Goal: Transaction & Acquisition: Book appointment/travel/reservation

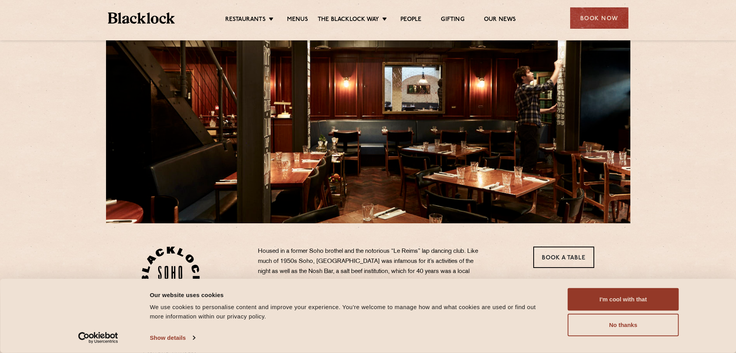
scroll to position [39, 0]
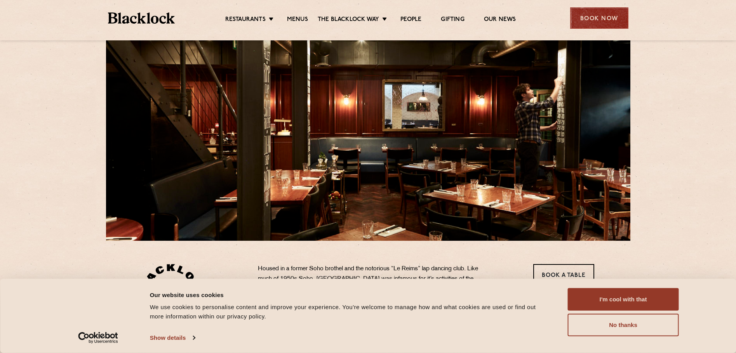
click at [611, 16] on div "Book Now" at bounding box center [599, 17] width 58 height 21
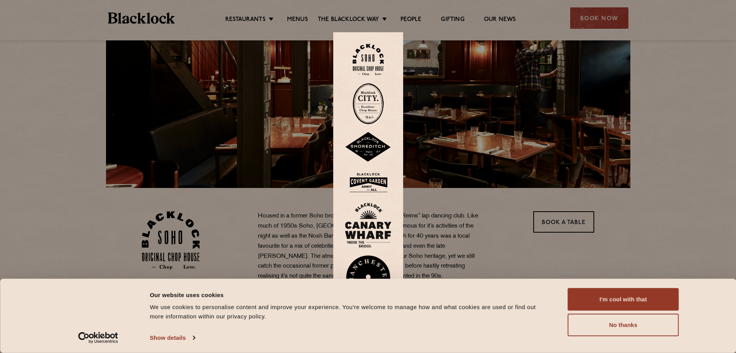
scroll to position [0, 0]
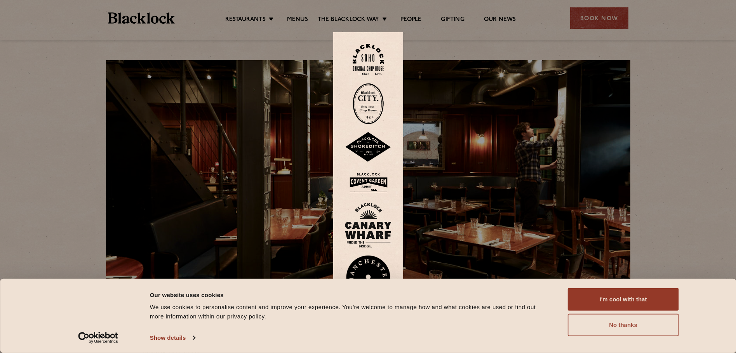
click at [634, 326] on button "No thanks" at bounding box center [623, 325] width 111 height 23
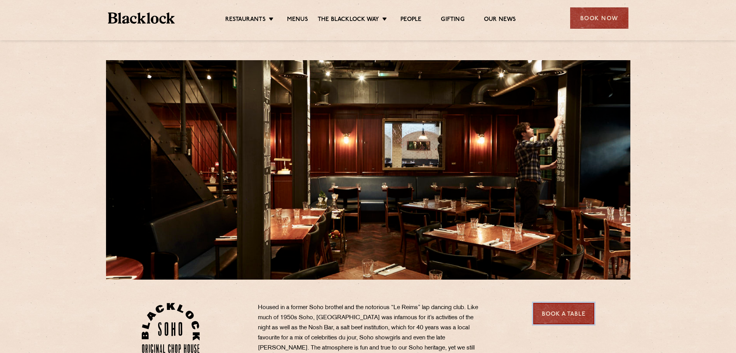
click at [559, 319] on link "Book a Table" at bounding box center [563, 313] width 61 height 21
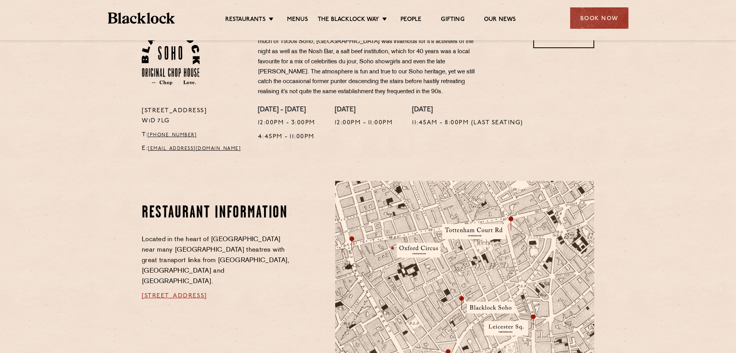
scroll to position [311, 0]
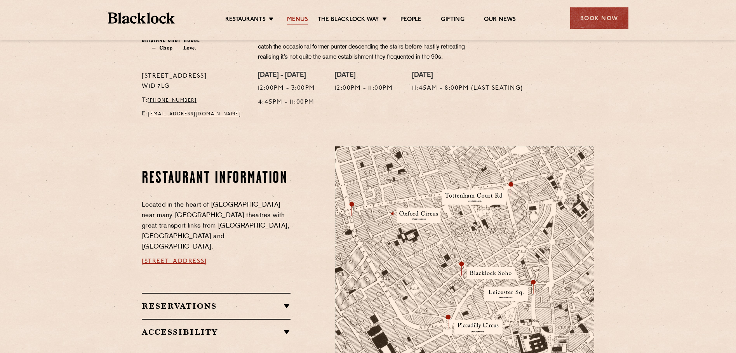
click at [294, 19] on link "Menus" at bounding box center [297, 20] width 21 height 9
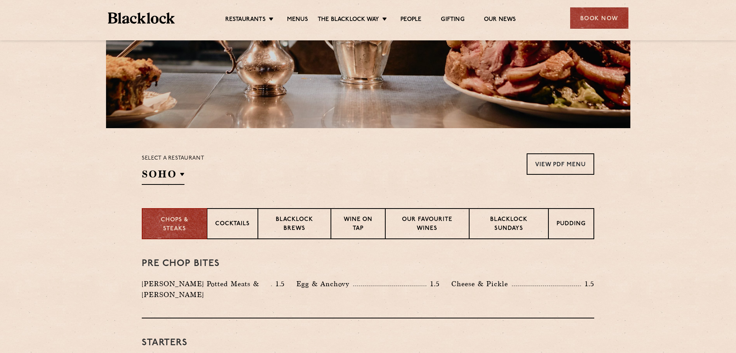
scroll to position [155, 0]
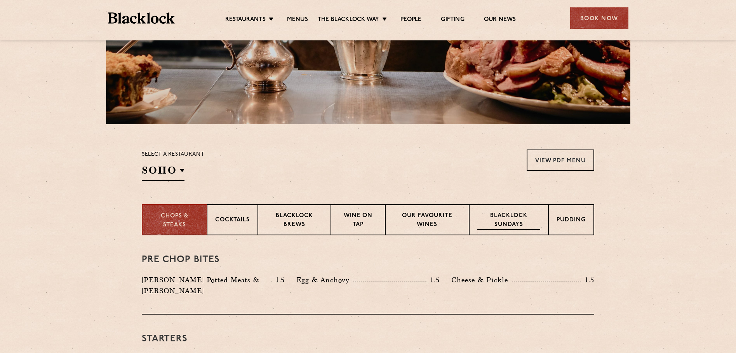
click at [512, 216] on p "Blacklock Sundays" at bounding box center [508, 221] width 63 height 18
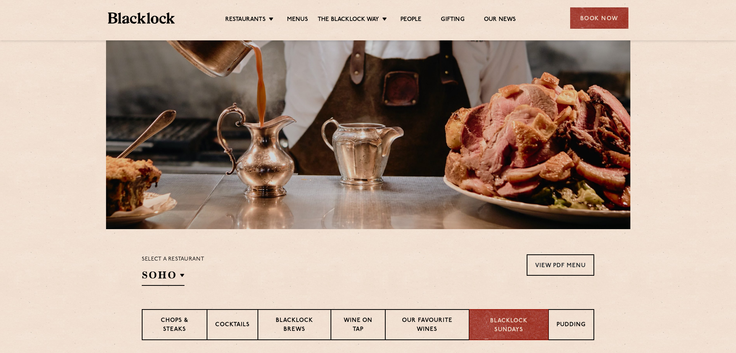
scroll to position [0, 0]
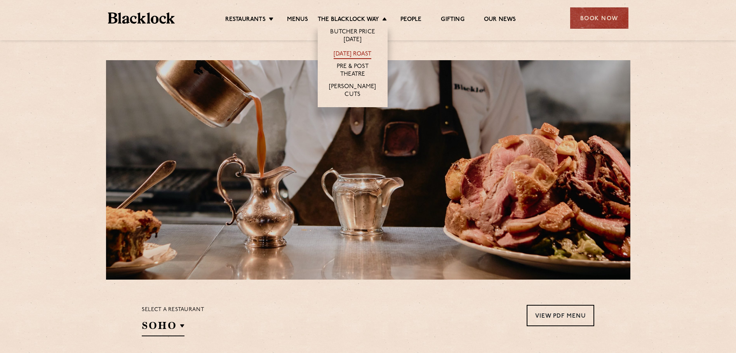
click at [353, 51] on link "[DATE] Roast" at bounding box center [353, 55] width 38 height 9
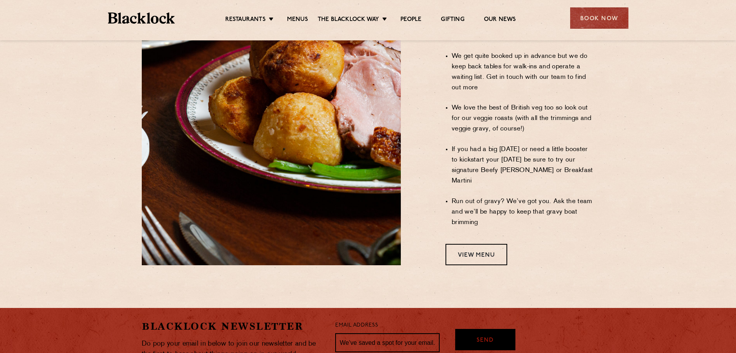
scroll to position [636, 0]
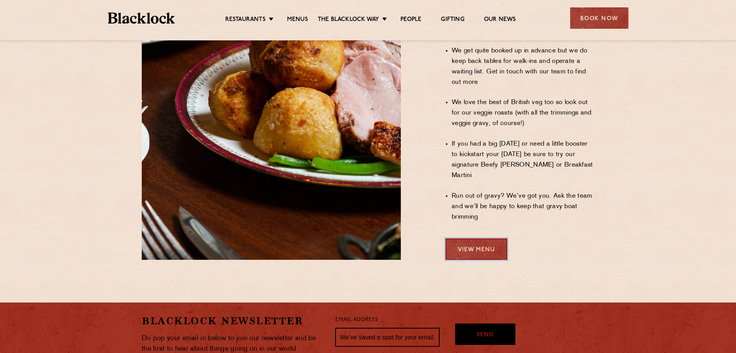
click at [478, 239] on link "View Menu" at bounding box center [477, 249] width 62 height 21
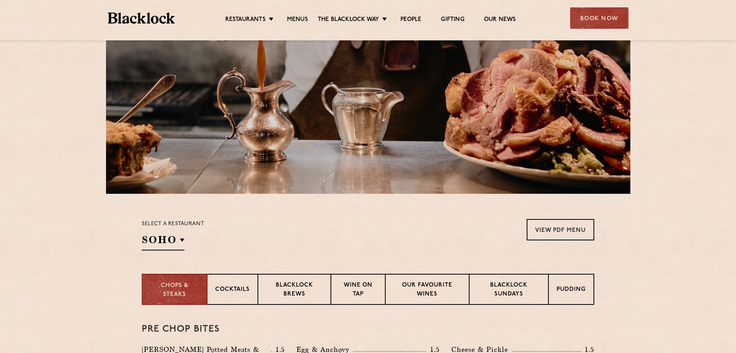
scroll to position [79, 0]
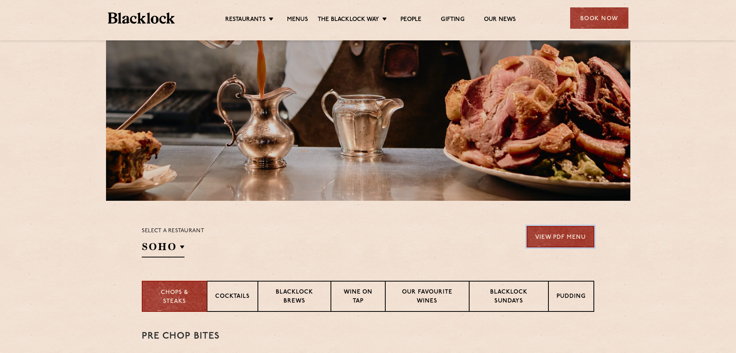
click at [563, 239] on link "View PDF Menu" at bounding box center [561, 236] width 68 height 21
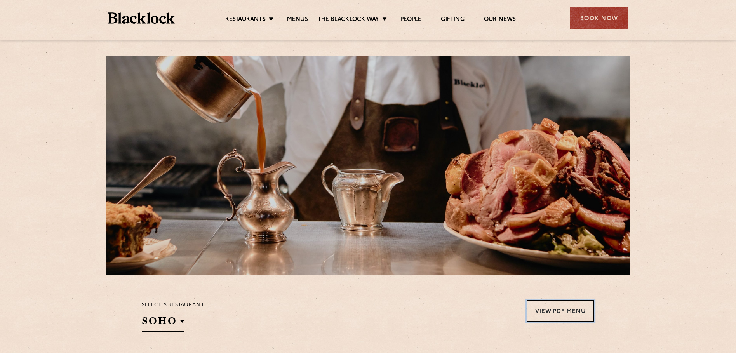
scroll to position [0, 0]
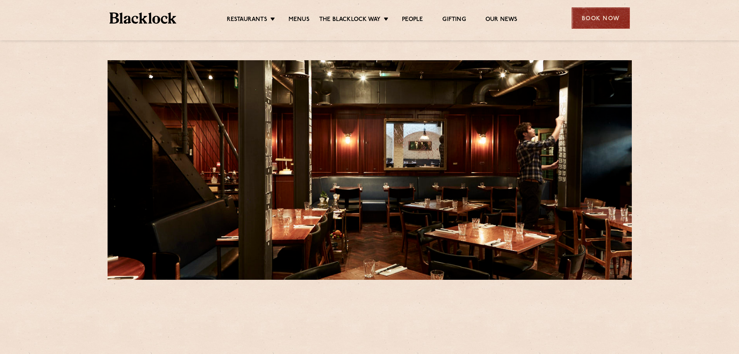
click at [616, 19] on div "Book Now" at bounding box center [601, 17] width 58 height 21
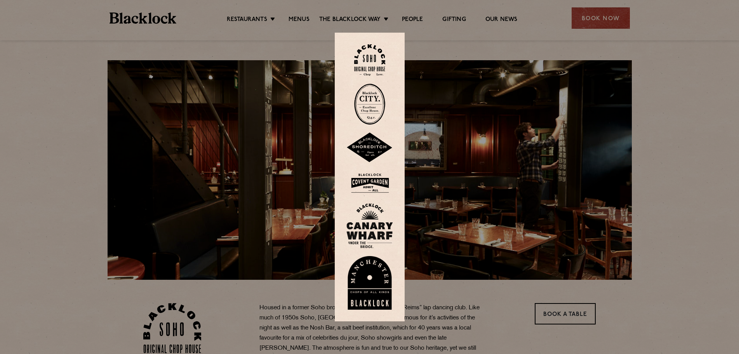
click at [373, 49] on img at bounding box center [369, 59] width 31 height 31
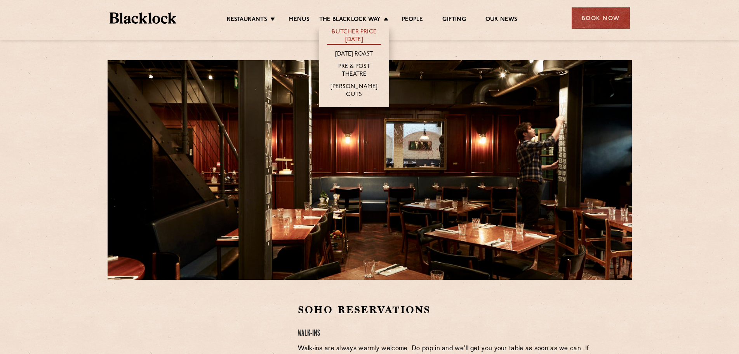
click at [364, 31] on link "Butcher Price [DATE]" at bounding box center [354, 36] width 54 height 16
click at [355, 31] on link "Butcher Price [DATE]" at bounding box center [354, 36] width 54 height 16
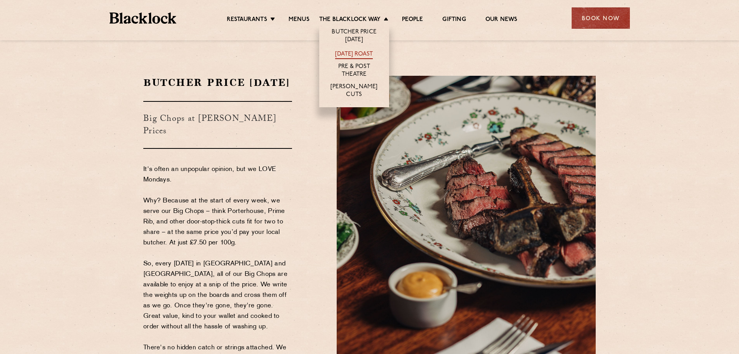
click at [364, 54] on link "[DATE] Roast" at bounding box center [354, 55] width 38 height 9
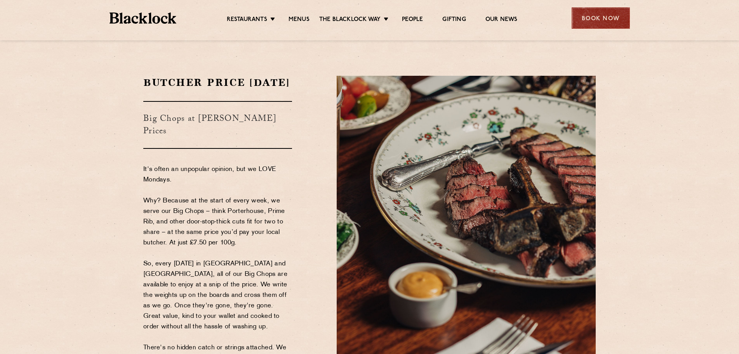
click at [590, 14] on div "Book Now" at bounding box center [601, 17] width 58 height 21
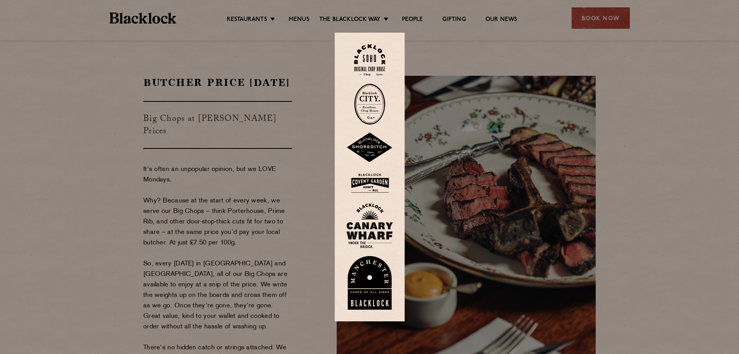
click at [377, 52] on img at bounding box center [369, 59] width 31 height 31
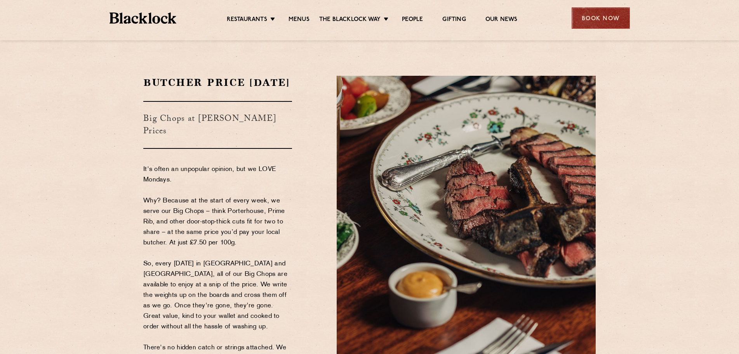
click at [599, 16] on div "Book Now" at bounding box center [601, 17] width 58 height 21
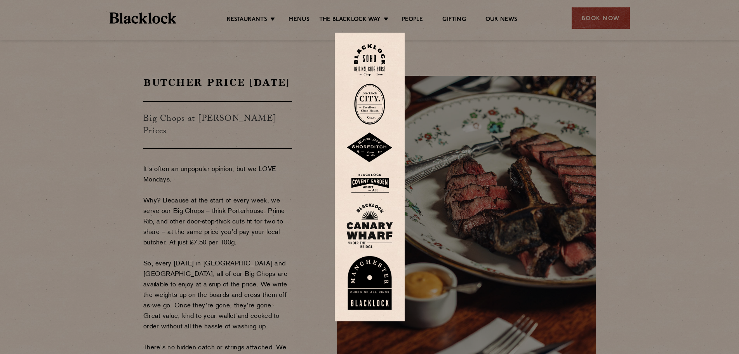
click at [370, 56] on img at bounding box center [369, 59] width 31 height 31
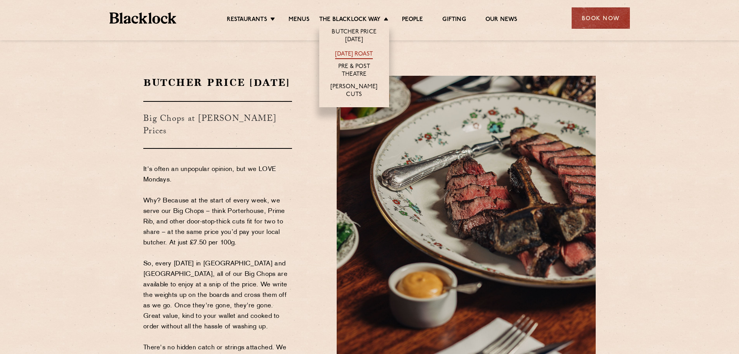
click at [365, 53] on link "[DATE] Roast" at bounding box center [354, 55] width 38 height 9
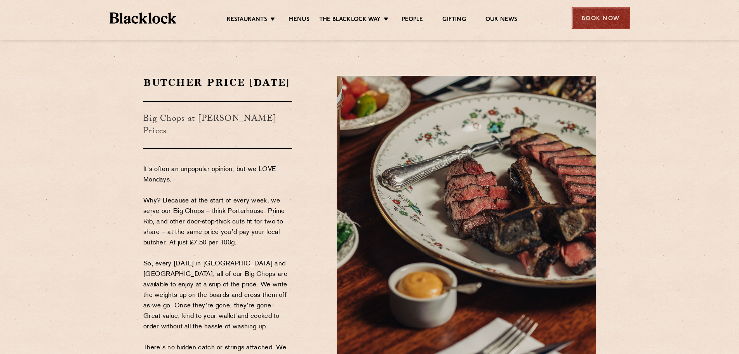
click at [600, 21] on div "Book Now" at bounding box center [601, 17] width 58 height 21
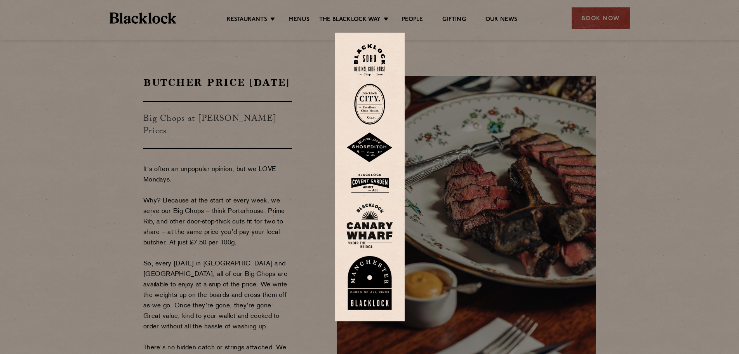
click at [362, 58] on img at bounding box center [369, 59] width 31 height 31
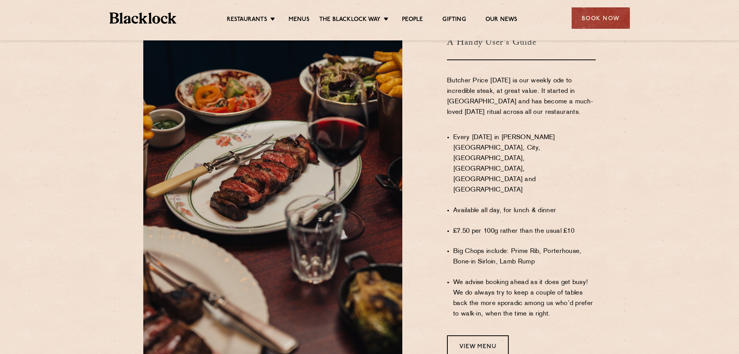
scroll to position [466, 0]
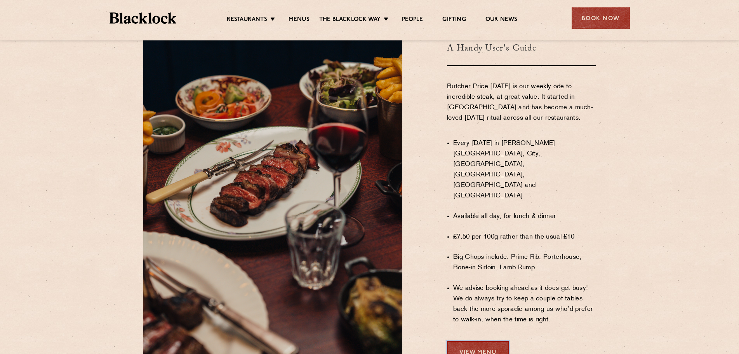
click at [484, 343] on link "View Menu" at bounding box center [478, 351] width 62 height 21
